Goal: Entertainment & Leisure: Browse casually

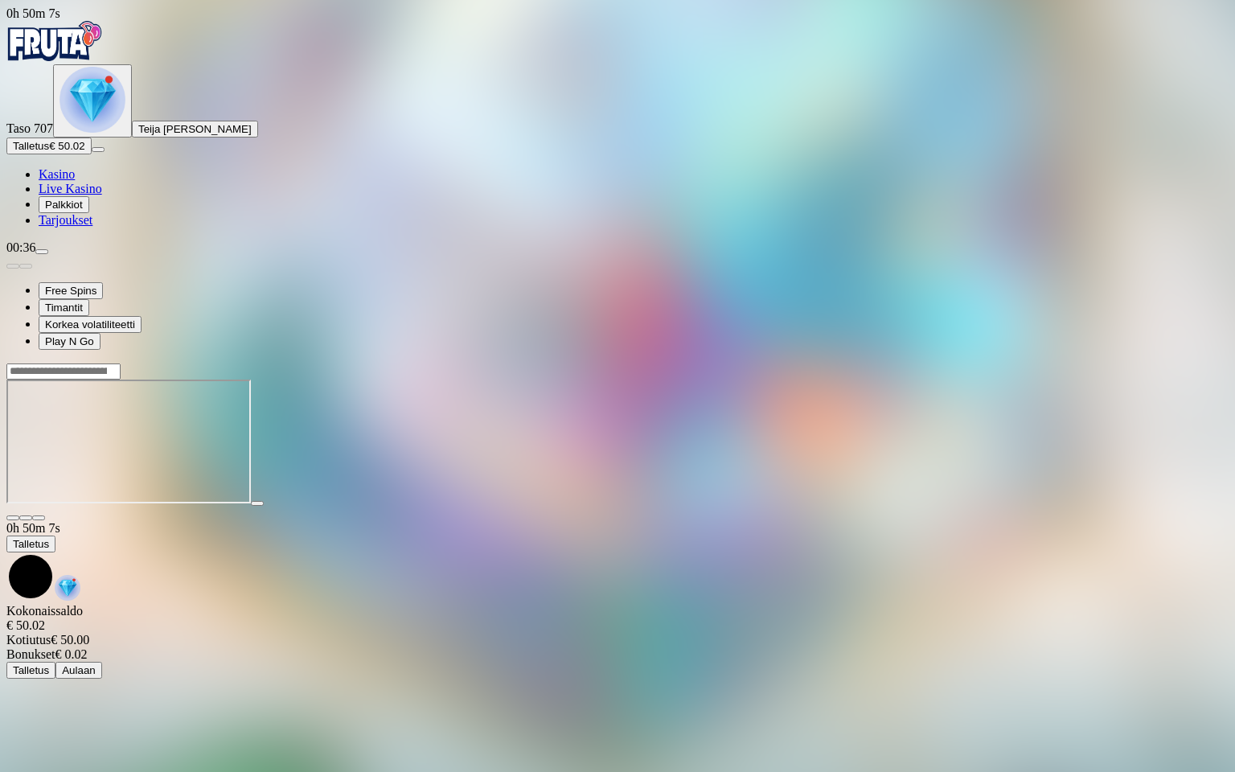
click at [13, 518] on span "close icon" at bounding box center [13, 518] width 0 height 0
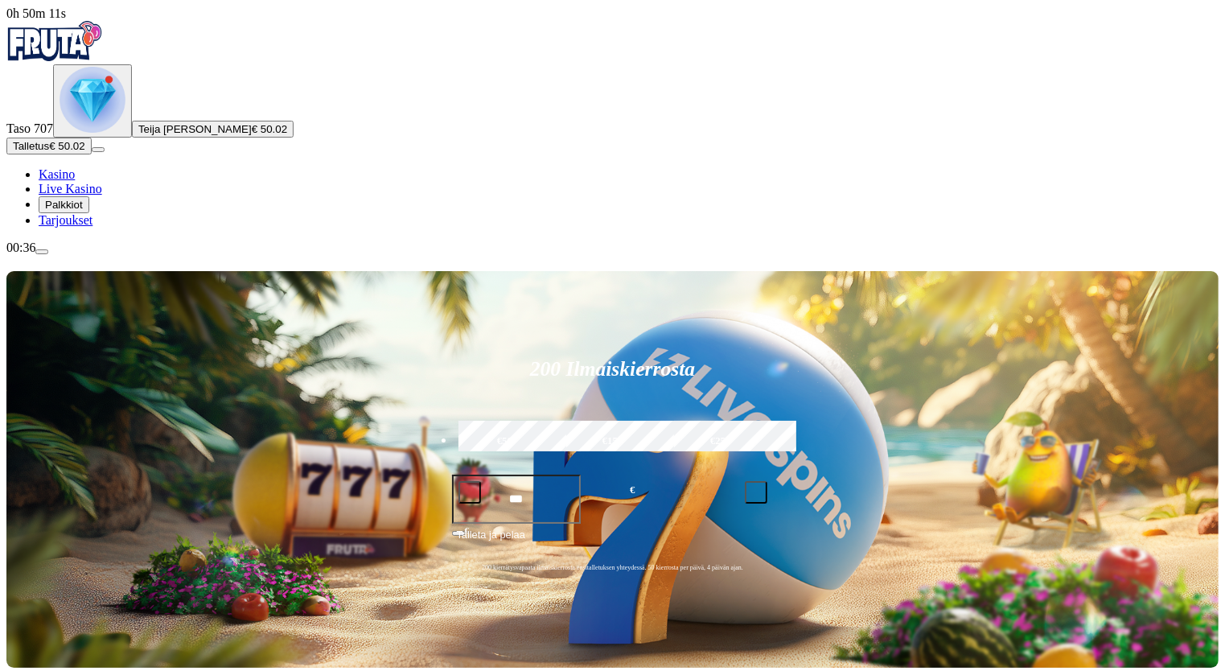
click at [96, 133] on img "Primary" at bounding box center [93, 100] width 66 height 66
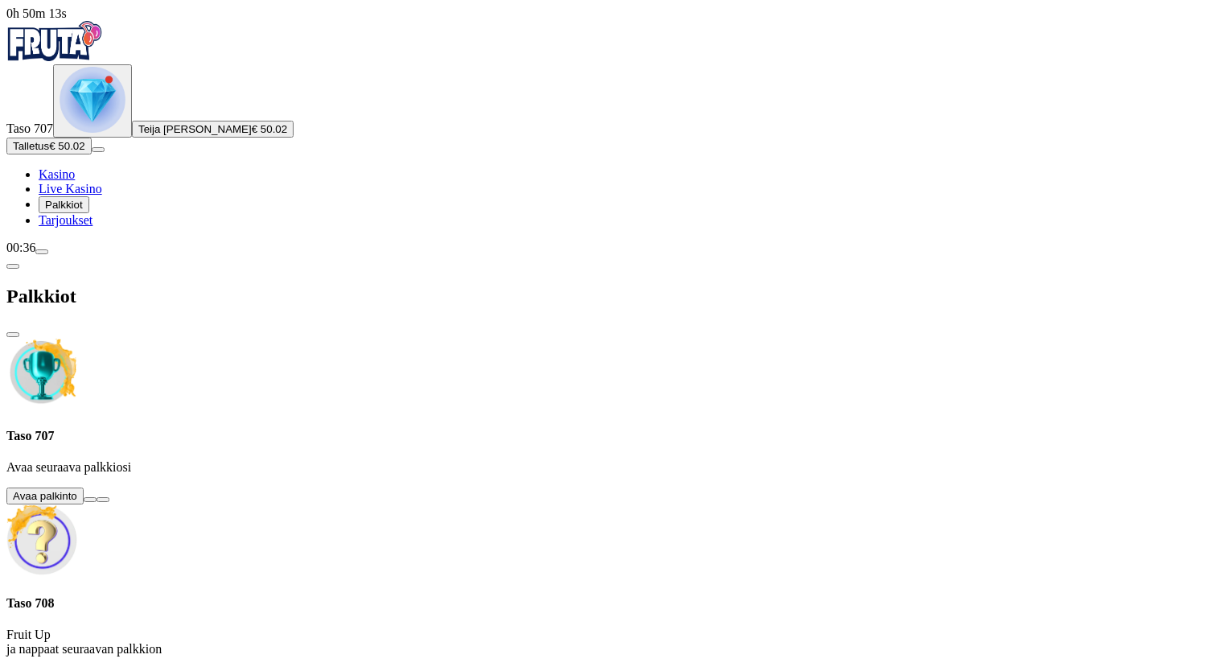
click at [96, 497] on button at bounding box center [90, 499] width 13 height 5
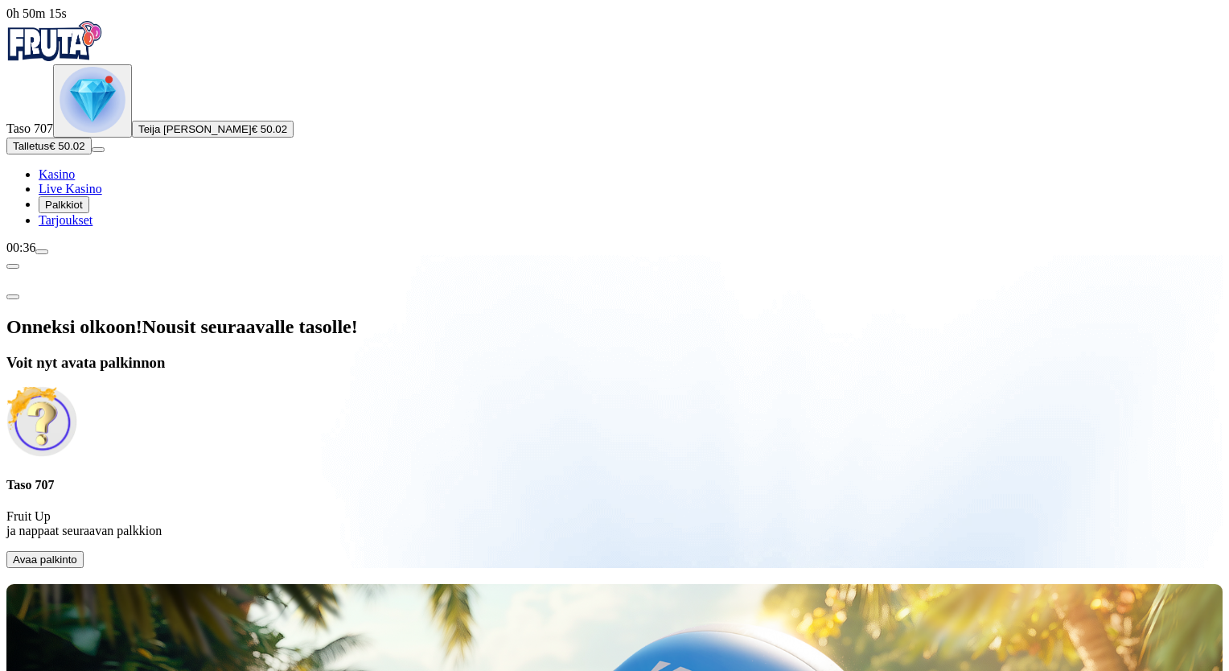
click at [84, 551] on button "Avaa palkinto" at bounding box center [44, 559] width 77 height 17
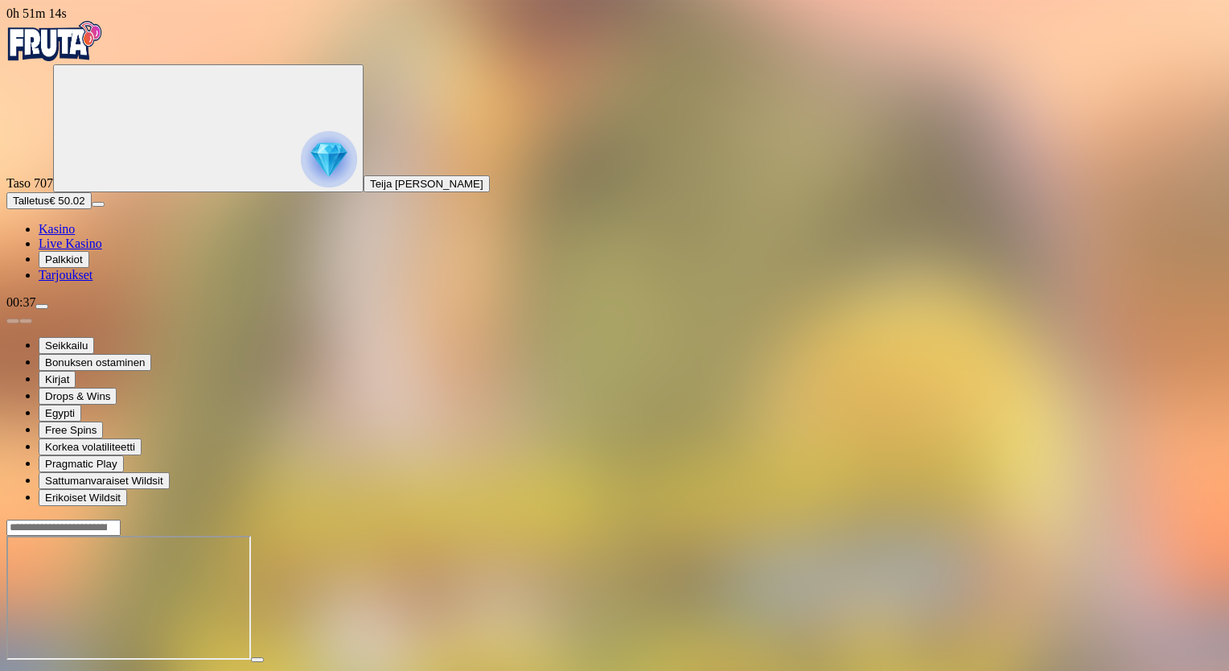
click at [13, 674] on span "close icon" at bounding box center [13, 674] width 0 height 0
